Goal: Obtain resource: Obtain resource

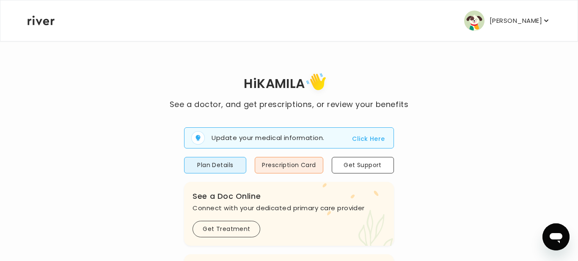
click at [484, 21] on img "button" at bounding box center [474, 21] width 20 height 20
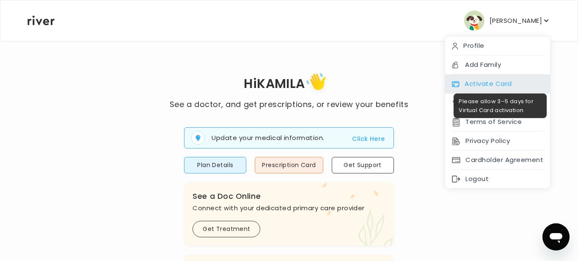
click at [478, 83] on div "Activate Card" at bounding box center [497, 83] width 105 height 19
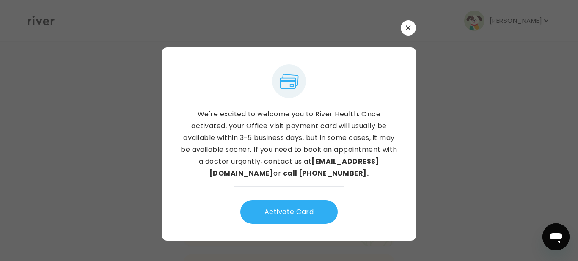
click at [407, 28] on icon "button" at bounding box center [408, 27] width 5 height 5
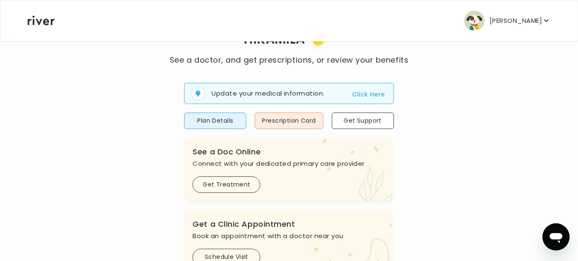
scroll to position [47, 0]
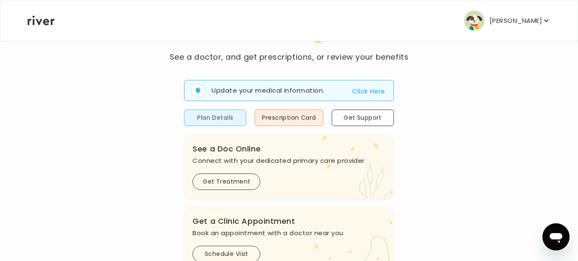
click at [236, 120] on button "Plan Details" at bounding box center [215, 118] width 62 height 16
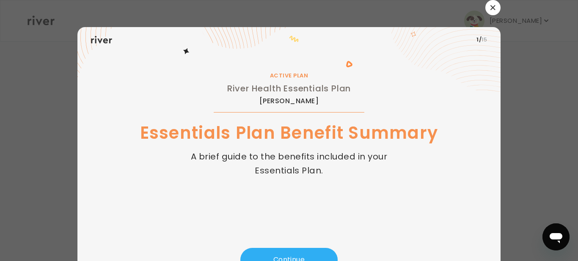
scroll to position [41, 0]
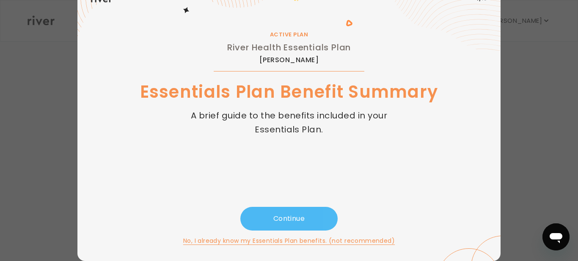
click at [289, 219] on button "Continue" at bounding box center [288, 219] width 97 height 24
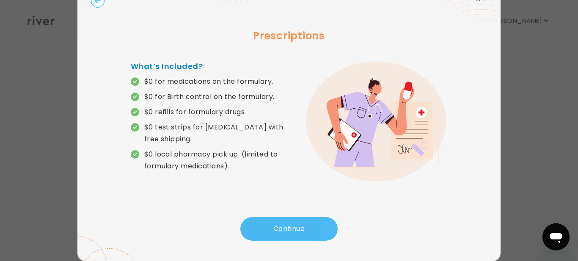
click at [289, 219] on button "Continue" at bounding box center [288, 229] width 97 height 24
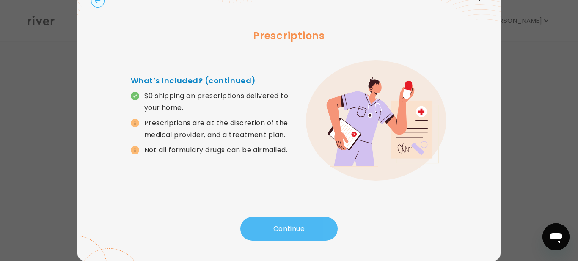
click at [289, 219] on button "Continue" at bounding box center [288, 229] width 97 height 24
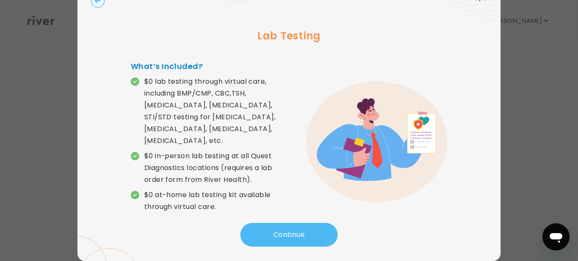
click at [289, 223] on button "Continue" at bounding box center [288, 235] width 97 height 24
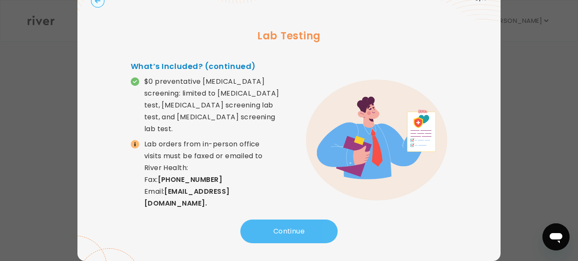
click at [289, 220] on button "Continue" at bounding box center [288, 232] width 97 height 24
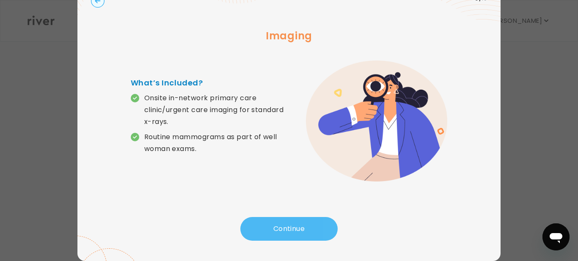
click at [289, 219] on button "Continue" at bounding box center [288, 229] width 97 height 24
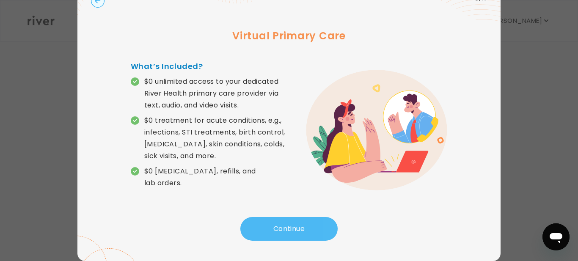
click at [289, 219] on button "Continue" at bounding box center [288, 229] width 97 height 24
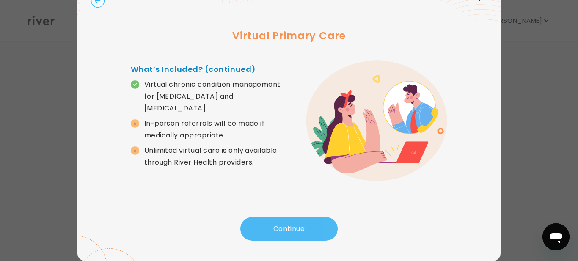
click at [289, 219] on button "Continue" at bounding box center [288, 229] width 97 height 24
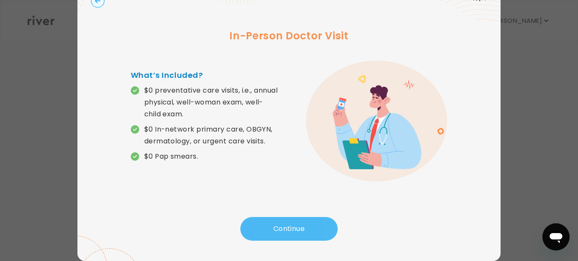
click at [289, 219] on button "Continue" at bounding box center [288, 229] width 97 height 24
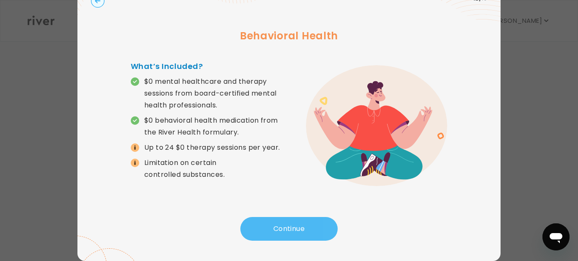
click at [289, 219] on button "Continue" at bounding box center [288, 229] width 97 height 24
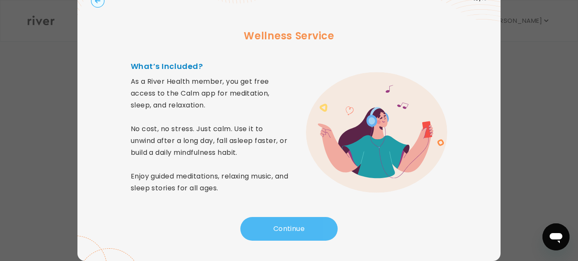
click at [289, 219] on button "Continue" at bounding box center [288, 229] width 97 height 24
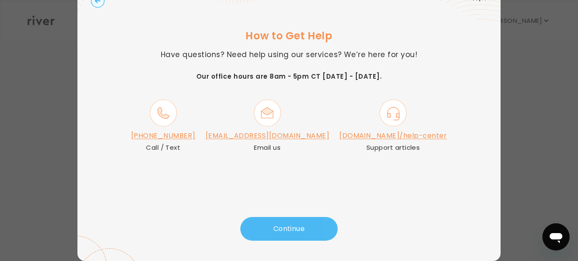
click at [289, 219] on button "Continue" at bounding box center [288, 229] width 97 height 24
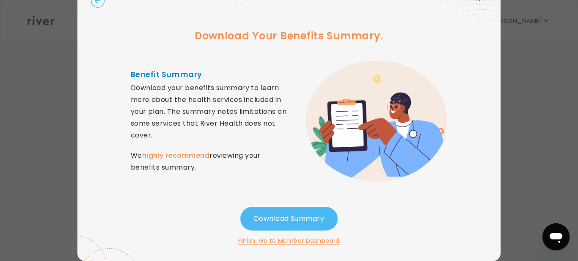
click at [289, 219] on button "Download Summary" at bounding box center [288, 219] width 97 height 24
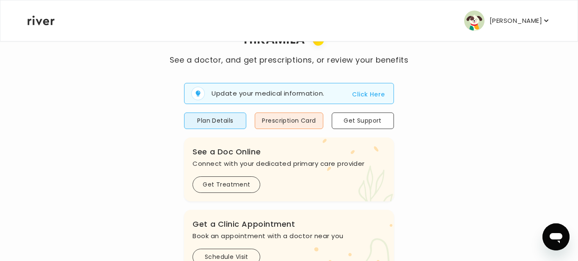
scroll to position [0, 0]
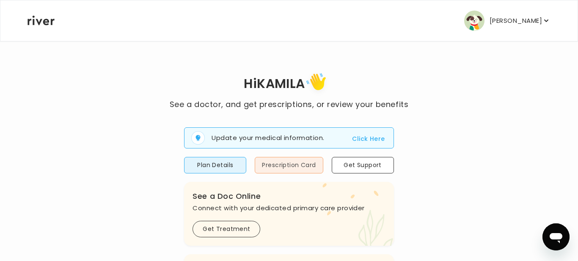
click at [266, 159] on button "Prescription Card" at bounding box center [289, 165] width 68 height 16
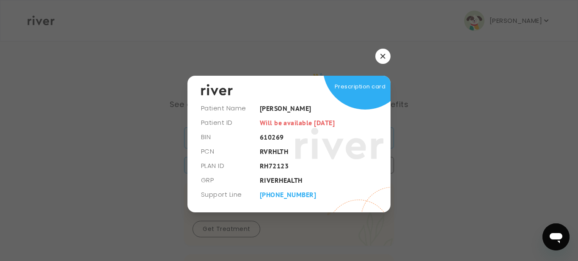
click at [383, 53] on button "button" at bounding box center [382, 56] width 15 height 15
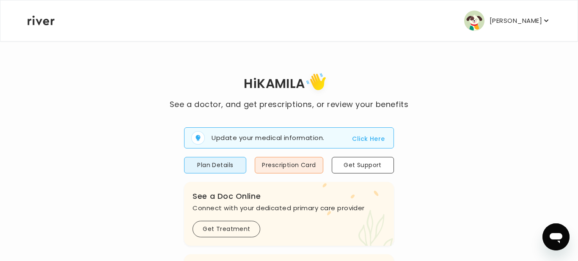
click at [499, 16] on p "[PERSON_NAME]" at bounding box center [515, 21] width 52 height 12
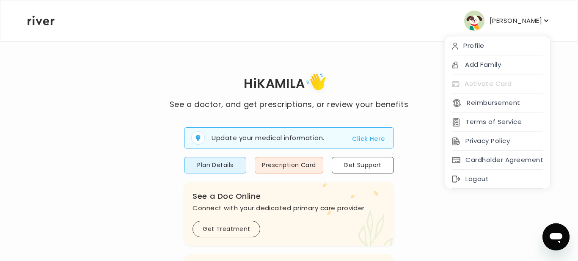
click at [400, 85] on h1 "Hi [PERSON_NAME]" at bounding box center [289, 84] width 239 height 28
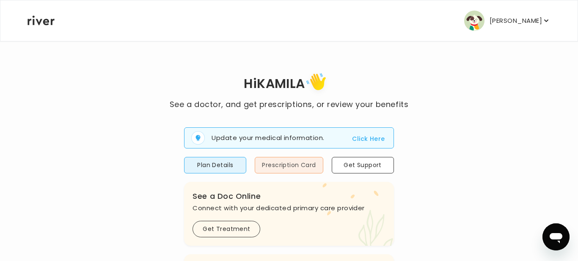
click at [309, 170] on button "Prescription Card" at bounding box center [289, 165] width 68 height 16
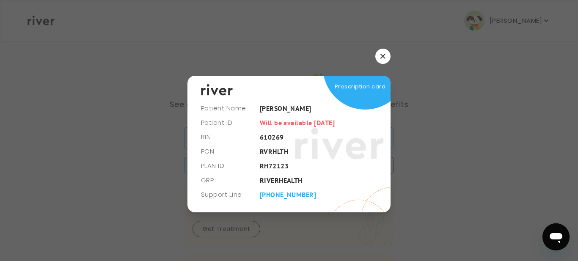
click at [388, 55] on button "button" at bounding box center [382, 56] width 15 height 15
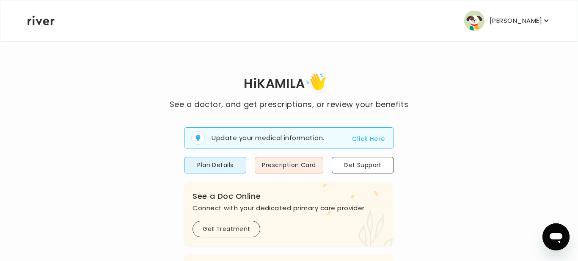
click at [538, 26] on p "[PERSON_NAME]" at bounding box center [515, 21] width 52 height 12
